Goal: Task Accomplishment & Management: Manage account settings

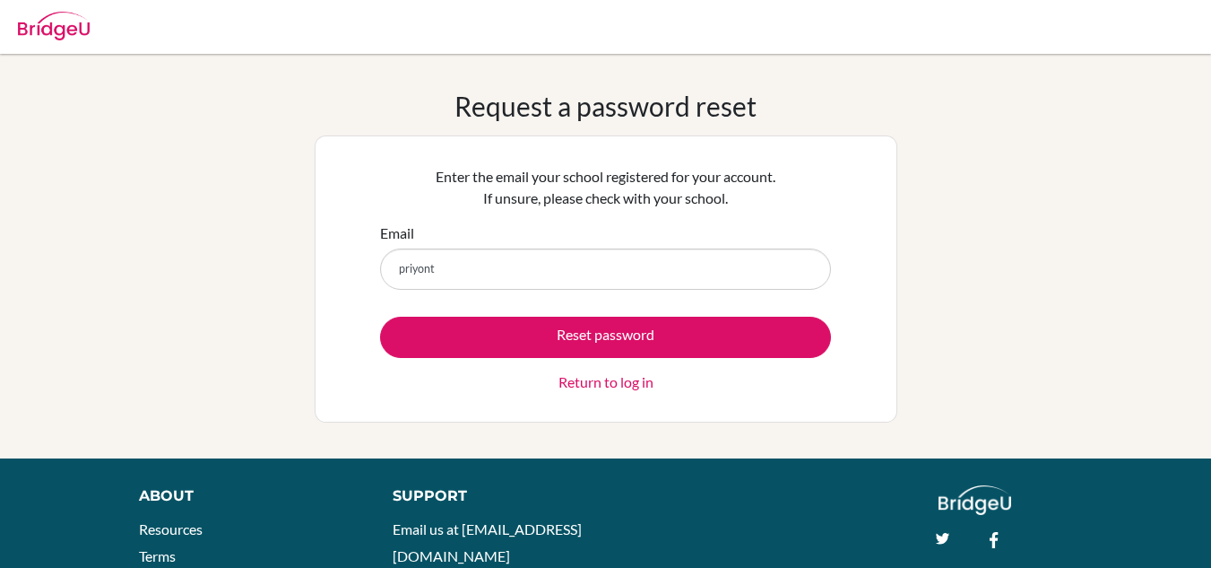
type input "[EMAIL_ADDRESS][DOMAIN_NAME]"
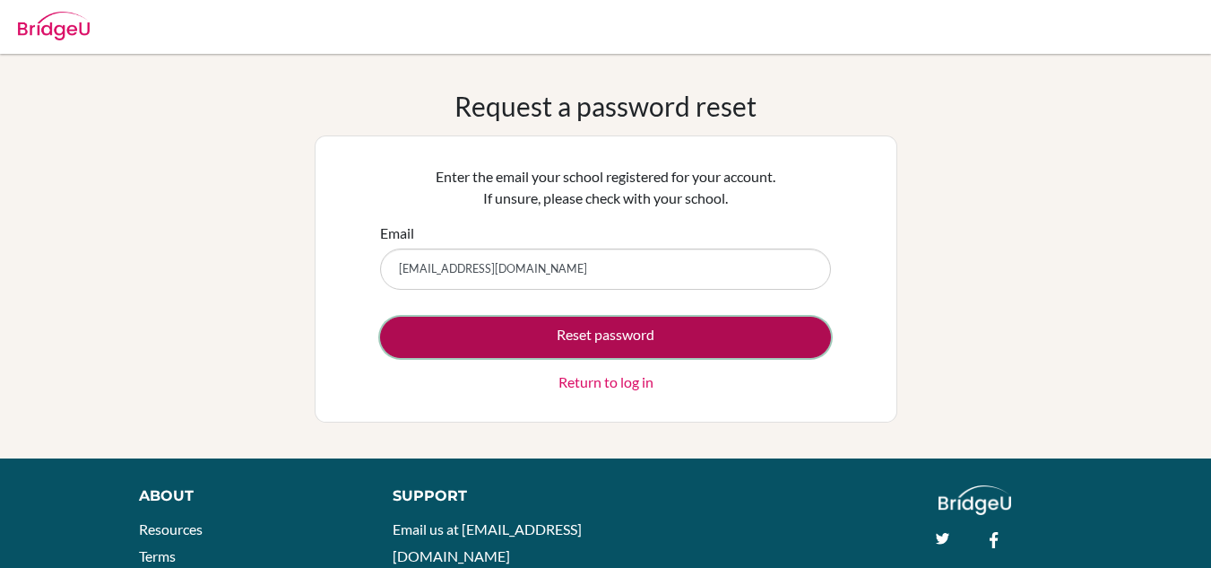
click at [493, 333] on button "Reset password" at bounding box center [605, 337] width 451 height 41
click at [522, 357] on button "Reset password" at bounding box center [605, 337] width 451 height 41
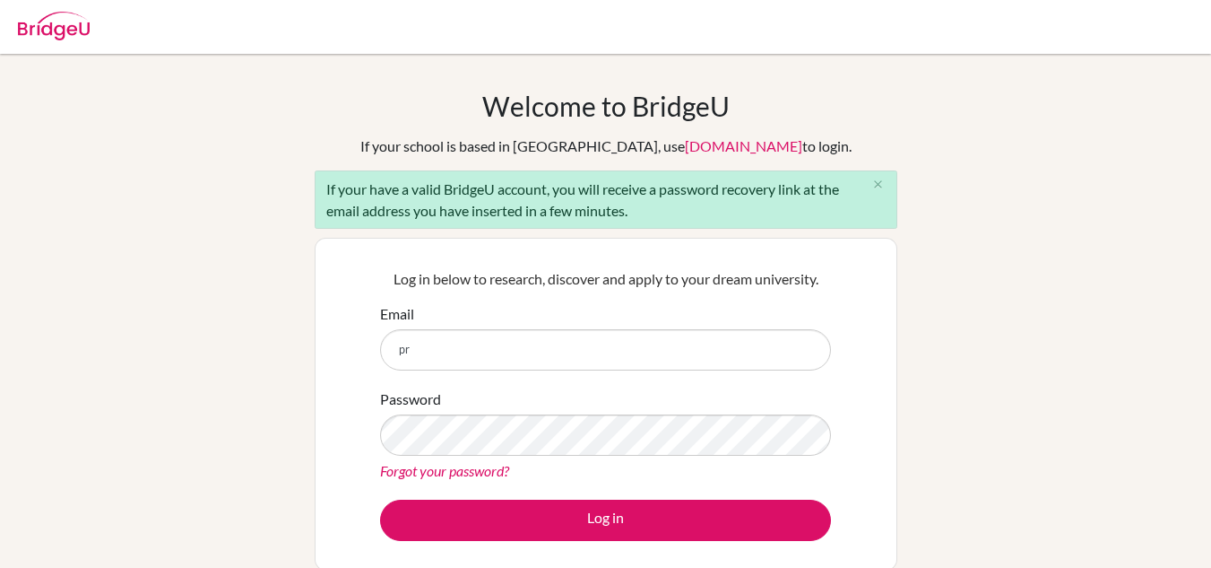
type input "p"
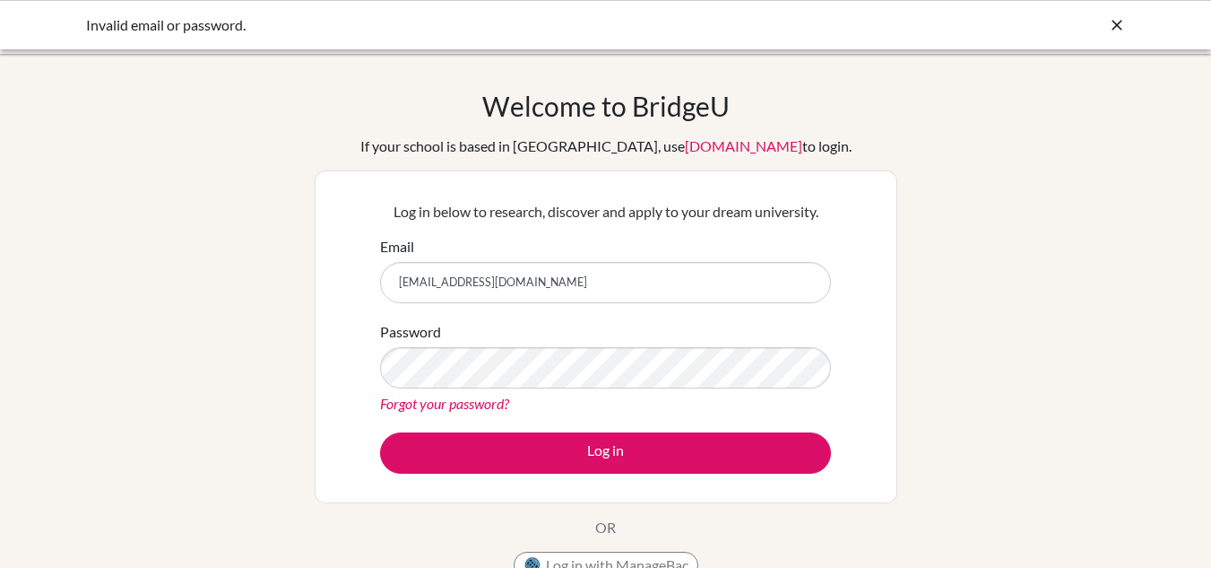
click at [594, 291] on input "priyontinoor07@gmail.com" at bounding box center [605, 282] width 451 height 41
type input "p"
type input "[EMAIL_ADDRESS][DOMAIN_NAME]"
click at [380, 432] on button "Log in" at bounding box center [605, 452] width 451 height 41
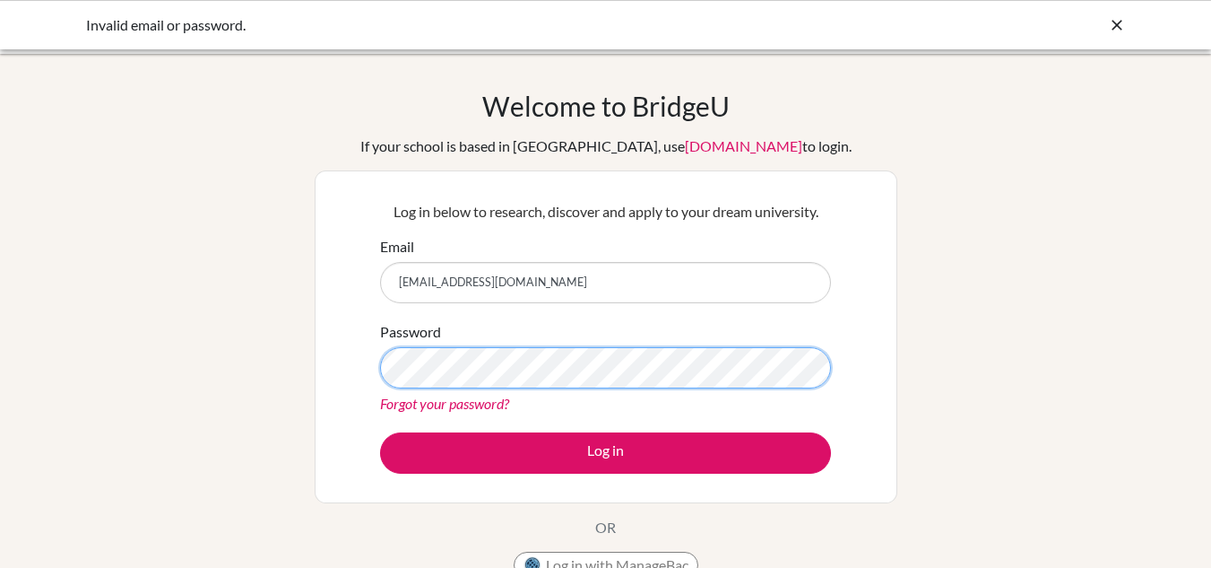
click at [380, 432] on button "Log in" at bounding box center [605, 452] width 451 height 41
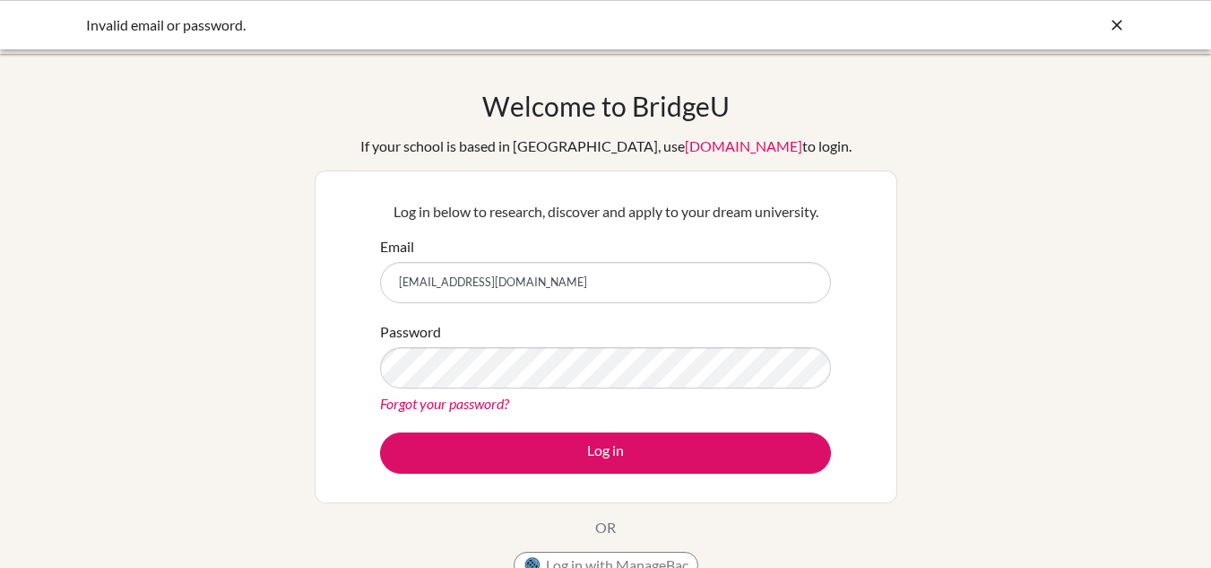
click at [619, 291] on input "[EMAIL_ADDRESS][DOMAIN_NAME]" at bounding box center [605, 282] width 451 height 41
type input "g"
type input "[EMAIL_ADDRESS][DOMAIN_NAME]"
click at [428, 407] on div "Forgot your password?" at bounding box center [605, 404] width 451 height 22
click at [428, 407] on link "Forgot your password?" at bounding box center [444, 403] width 129 height 17
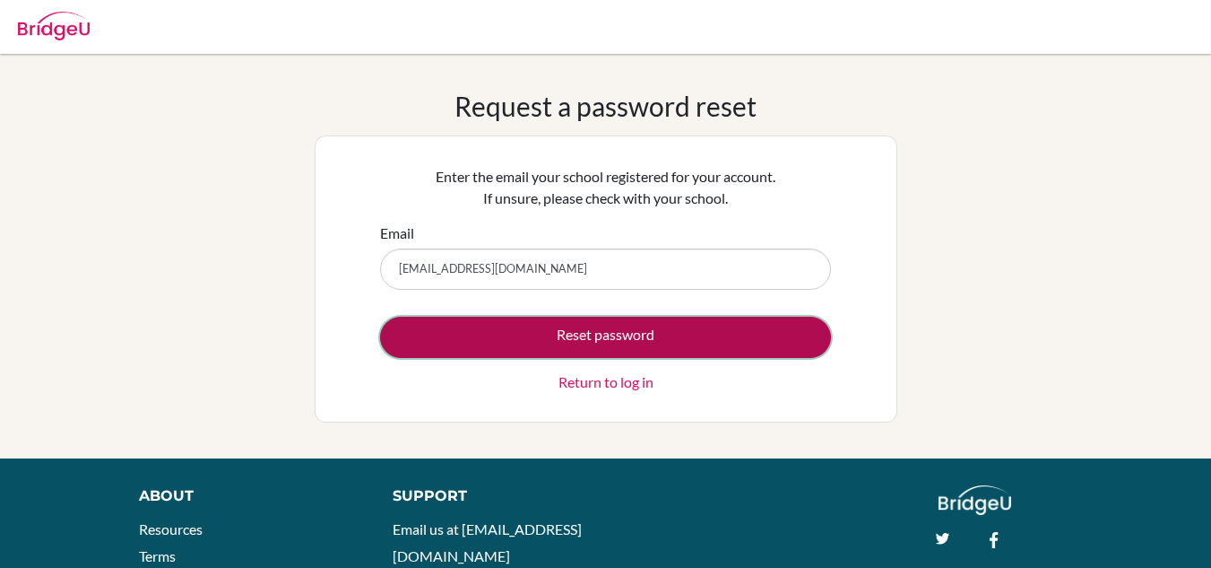
click at [461, 333] on button "Reset password" at bounding box center [605, 337] width 451 height 41
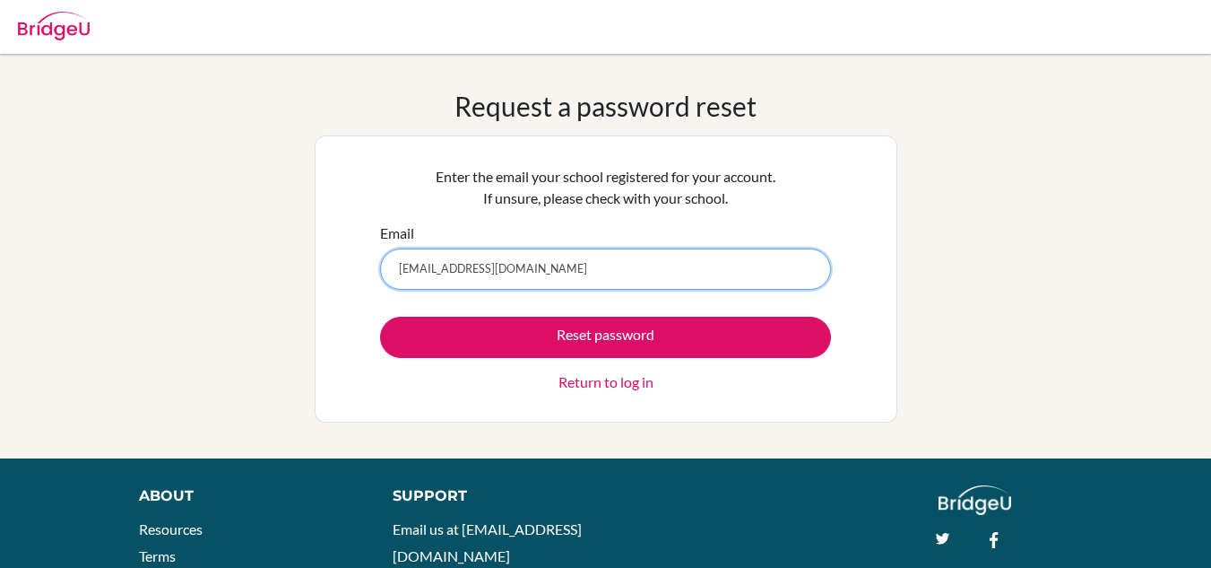
click at [554, 269] on input "priyontinoor07@gmail.com" at bounding box center [605, 268] width 451 height 41
type input "p"
type input "[EMAIL_ADDRESS][DOMAIN_NAME]"
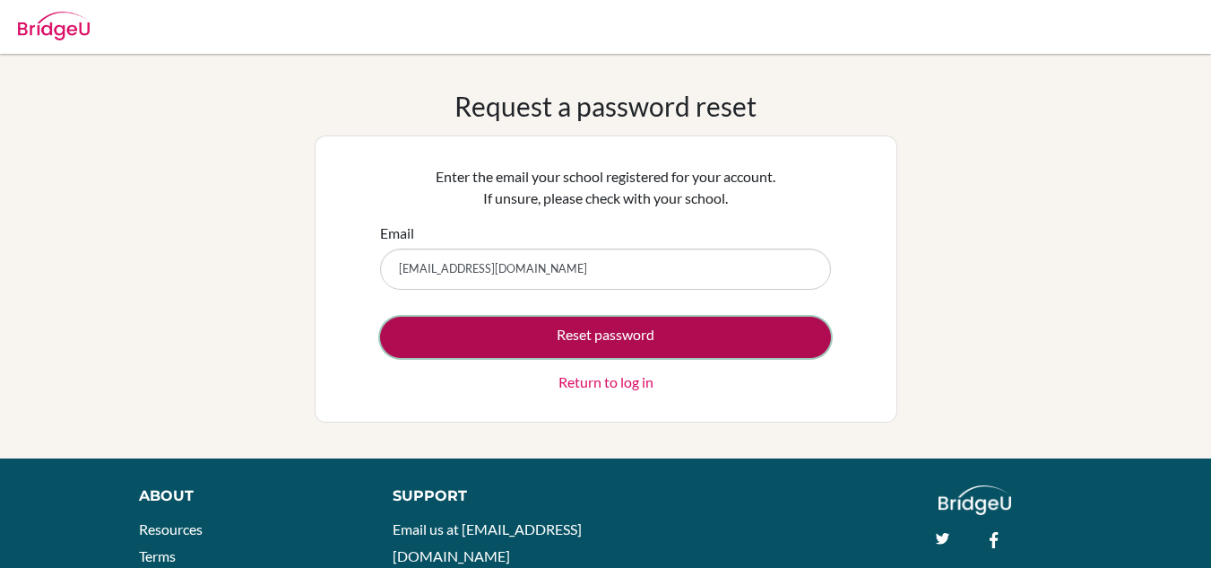
click at [482, 317] on button "Reset password" at bounding box center [605, 337] width 451 height 41
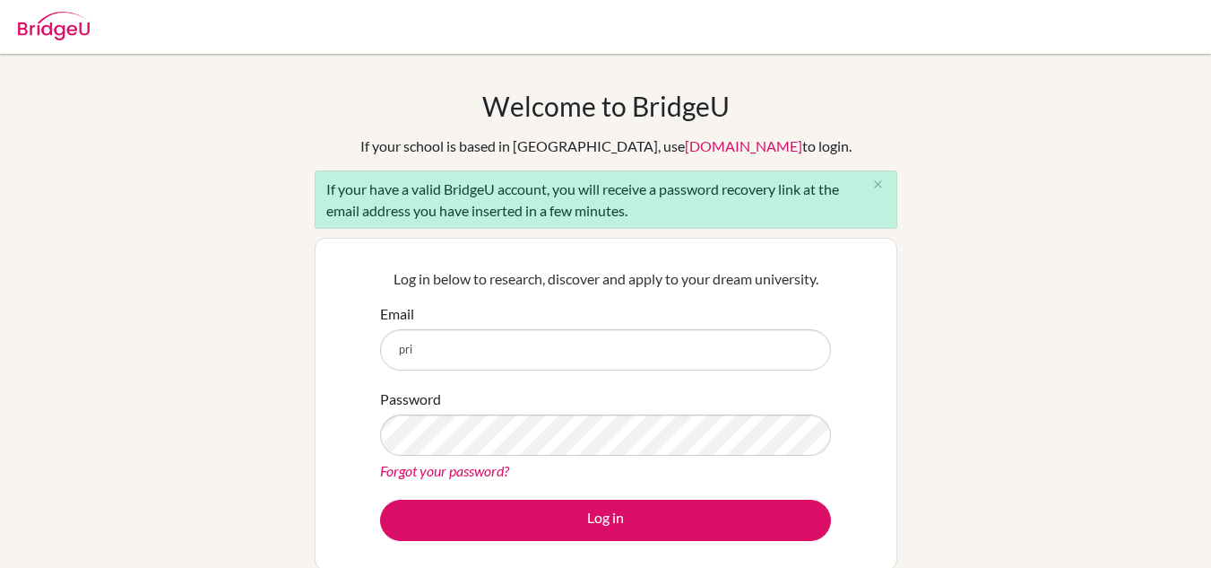
type input "[EMAIL_ADDRESS][DOMAIN_NAME]"
click at [442, 456] on div "Password Forgot your password?" at bounding box center [605, 434] width 451 height 93
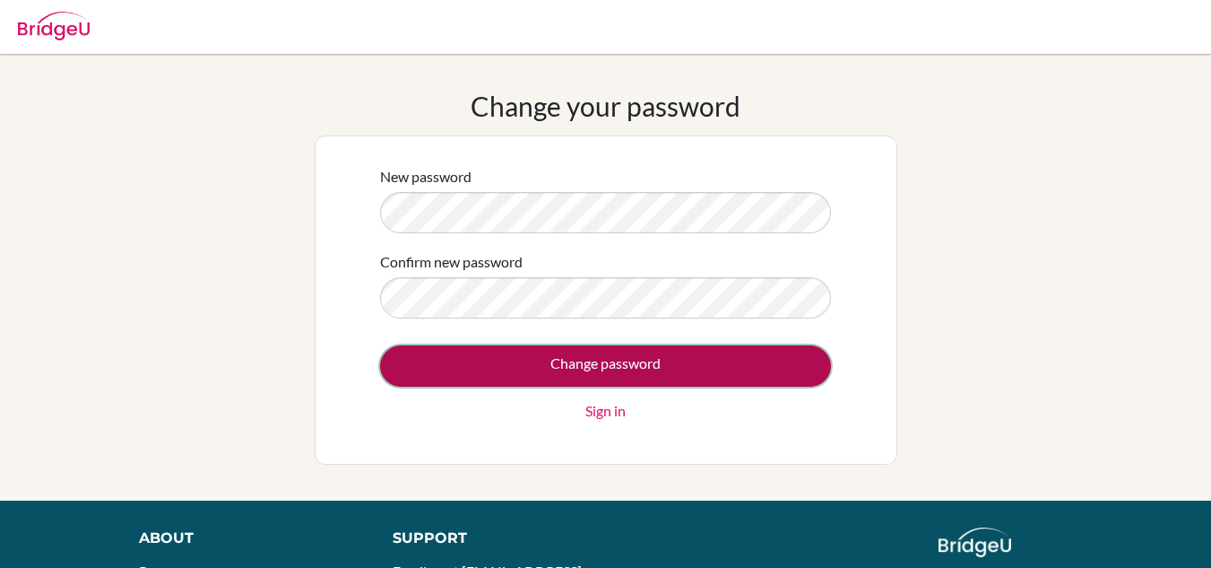
click at [505, 354] on input "Change password" at bounding box center [605, 365] width 451 height 41
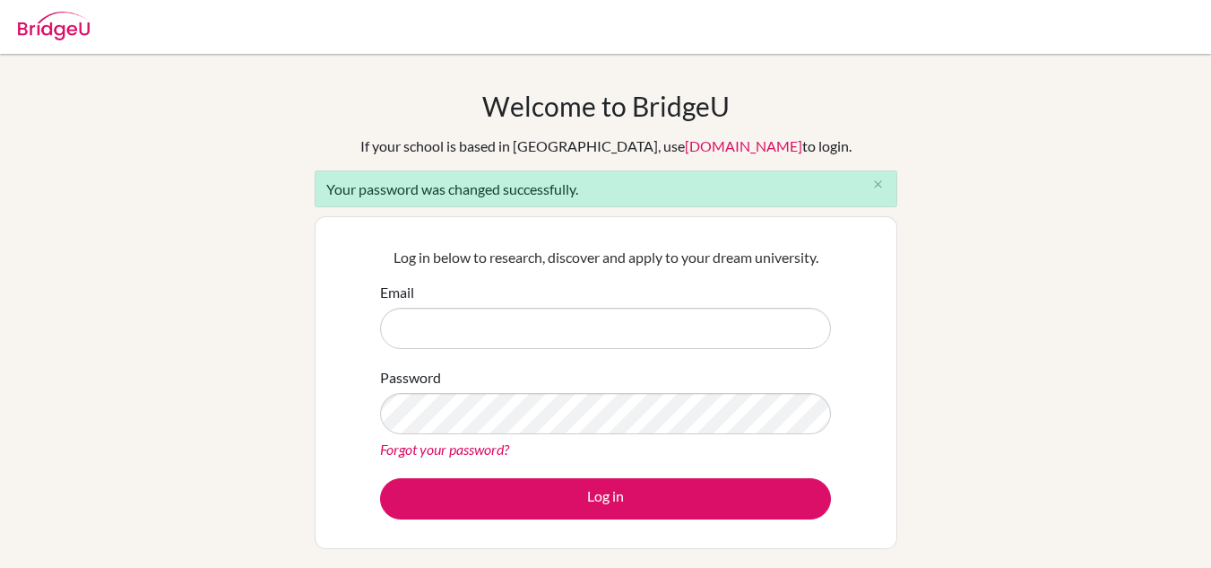
type input "p"
type input "g06-0002-19@uttara.glenrich.edu.bd"
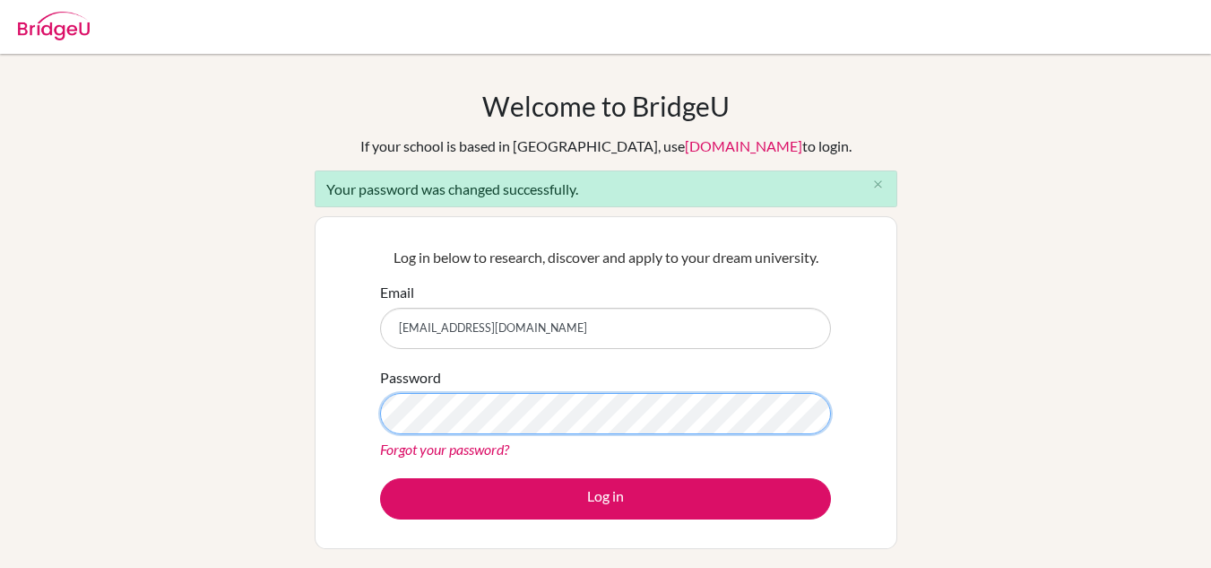
click at [380, 478] on button "Log in" at bounding box center [605, 498] width 451 height 41
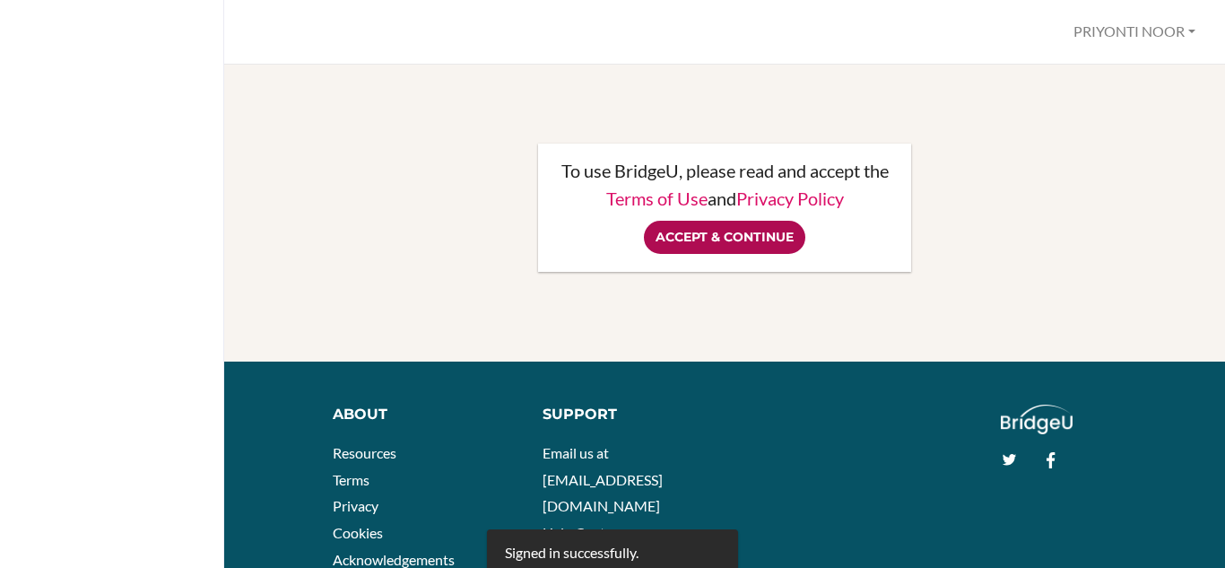
click at [721, 238] on input "Accept & Continue" at bounding box center [724, 237] width 161 height 33
